Goal: Task Accomplishment & Management: Manage account settings

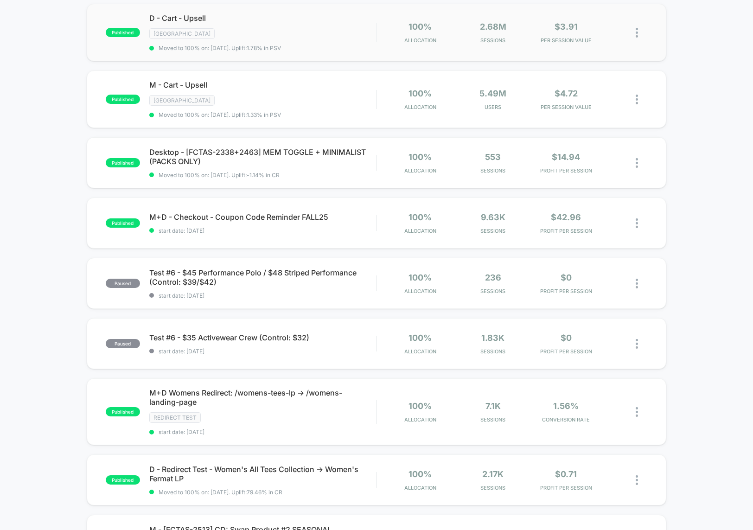
scroll to position [171, 0]
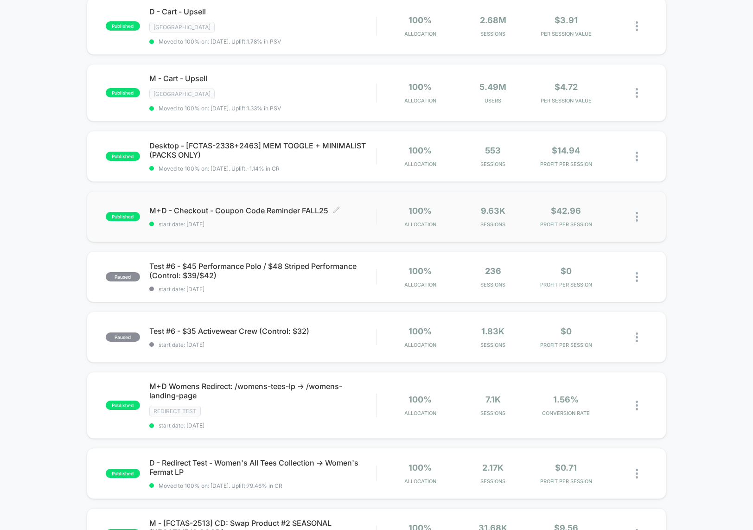
click at [340, 221] on span "start date: [DATE]" at bounding box center [262, 224] width 227 height 7
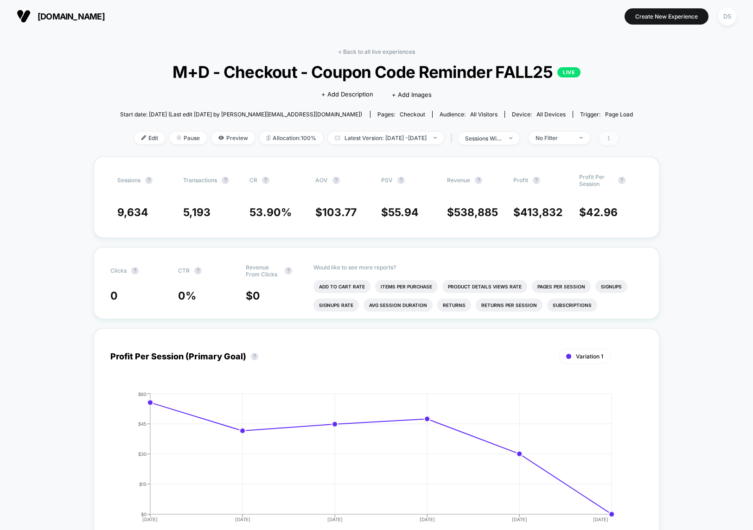
click at [619, 141] on span at bounding box center [608, 138] width 19 height 13
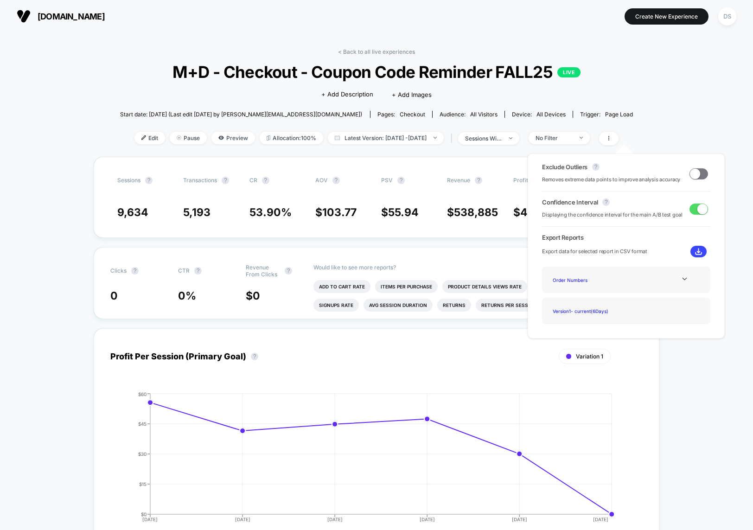
click at [380, 57] on div "< Back to all live experiences M+D - Checkout - Coupon Code Reminder FALL25 LIV…" at bounding box center [376, 102] width 513 height 109
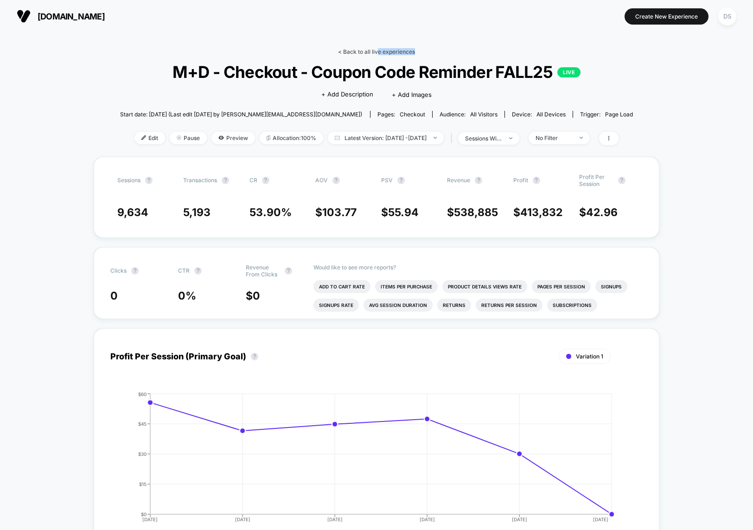
click at [378, 54] on div "< Back to all live experiences M+D - Checkout - Coupon Code Reminder FALL25 LIV…" at bounding box center [376, 102] width 513 height 109
click at [378, 54] on link "< Back to all live experiences" at bounding box center [376, 51] width 77 height 7
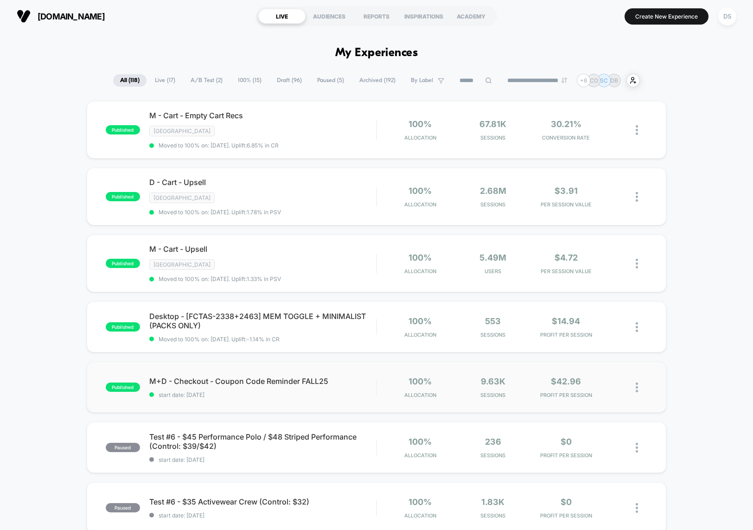
click at [638, 383] on img at bounding box center [637, 388] width 2 height 10
click at [591, 379] on div "Pause" at bounding box center [589, 372] width 83 height 21
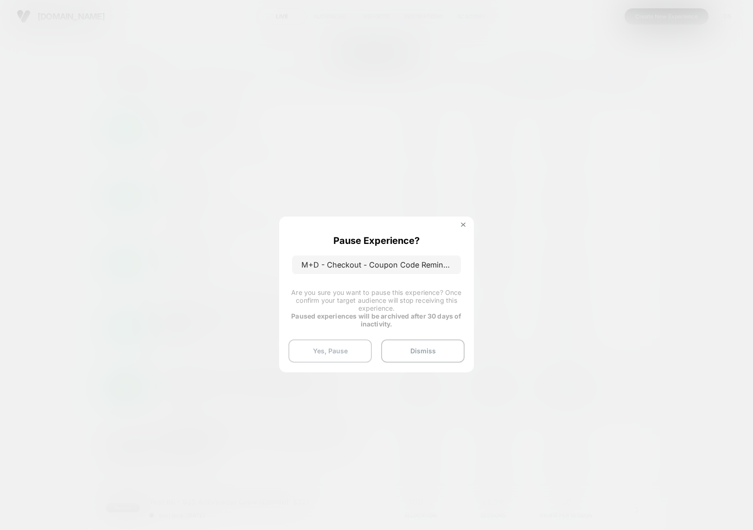
click at [333, 343] on button "Yes, Pause" at bounding box center [329, 350] width 83 height 23
